Goal: Transaction & Acquisition: Register for event/course

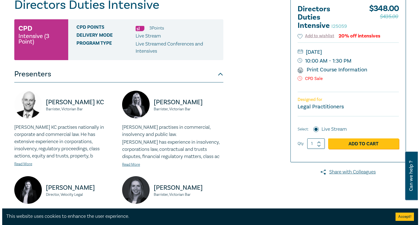
scroll to position [83, 0]
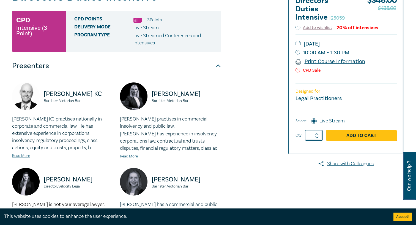
click at [343, 61] on link "Print Course Information" at bounding box center [331, 61] width 70 height 7
click at [355, 134] on link "Add to Cart" at bounding box center [361, 135] width 71 height 10
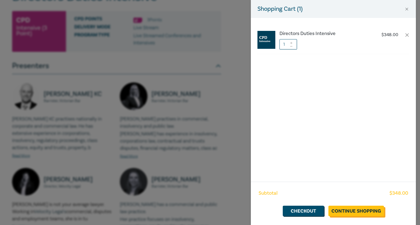
click at [364, 210] on link "Continue Shopping" at bounding box center [357, 210] width 56 height 10
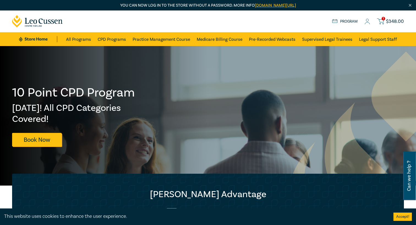
click at [385, 21] on link "1 $ 348.00" at bounding box center [390, 21] width 27 height 7
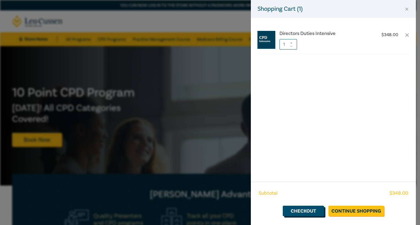
click at [306, 211] on link "Checkout" at bounding box center [303, 210] width 41 height 10
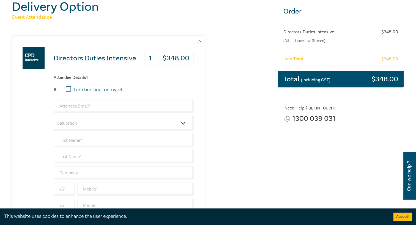
scroll to position [83, 0]
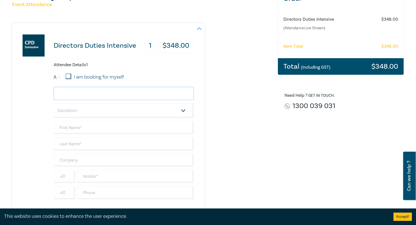
click at [92, 93] on input "email" at bounding box center [124, 93] width 140 height 13
type input "adoughan@becklegal.com.au"
click at [84, 108] on select "Salutation Mr. Mrs. Ms. Miss Dr. Prof. Other" at bounding box center [124, 110] width 140 height 15
click at [78, 109] on select "Salutation Mr. Mrs. Ms. Miss Dr. Prof. Other" at bounding box center [124, 110] width 140 height 15
click at [75, 129] on input "text" at bounding box center [124, 127] width 140 height 13
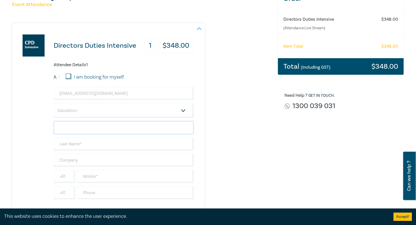
type input "Anna"
click at [82, 143] on input "text" at bounding box center [124, 143] width 140 height 13
type input "Doughan"
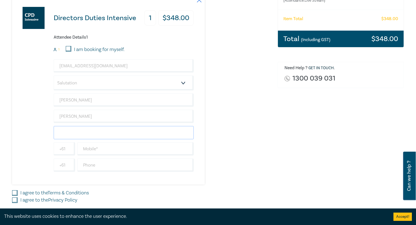
click at [80, 135] on input "text" at bounding box center [124, 132] width 140 height 13
type input "[PERSON_NAME] Legal"
click at [92, 162] on input "text" at bounding box center [135, 164] width 116 height 13
click at [97, 148] on input "text" at bounding box center [135, 148] width 116 height 13
type input "0354453333"
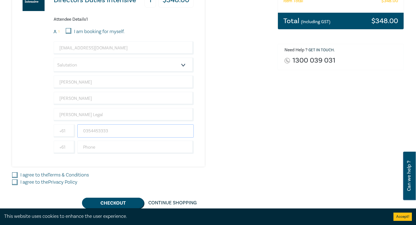
scroll to position [138, 0]
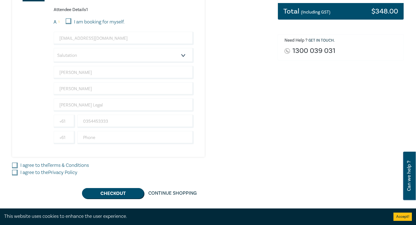
click at [15, 164] on input "I agree to the Terms & Conditions" at bounding box center [15, 165] width 6 height 6
checkbox input "true"
click at [18, 174] on div "I agree to the Privacy Policy" at bounding box center [141, 172] width 259 height 7
click at [16, 173] on input "I agree to the Privacy Policy" at bounding box center [15, 173] width 6 height 6
checkbox input "true"
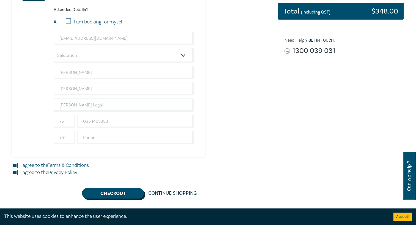
click at [120, 191] on button "Checkout" at bounding box center [113, 193] width 62 height 10
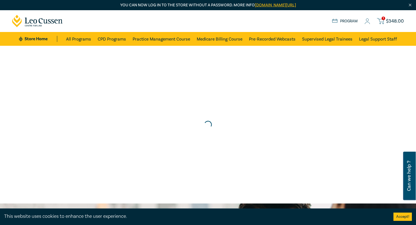
scroll to position [0, 0]
